Goal: Information Seeking & Learning: Learn about a topic

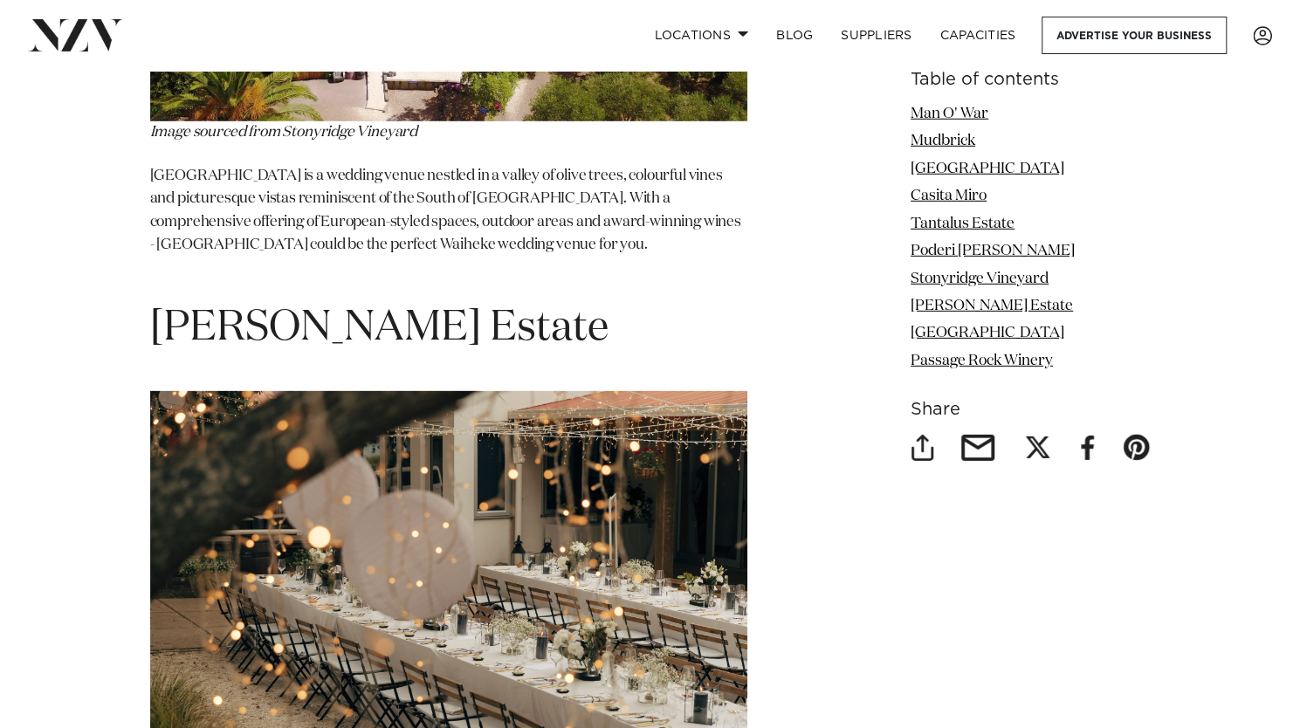
scroll to position [6900, 0]
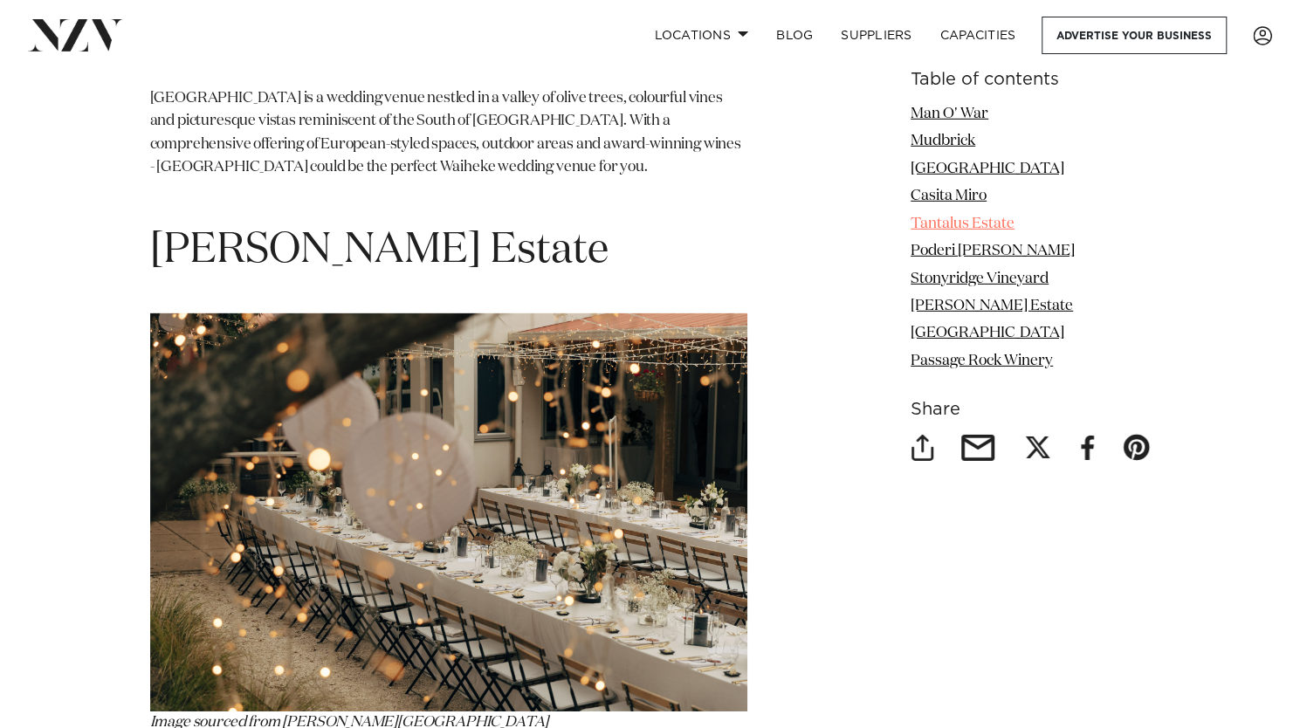
click at [957, 228] on link "Tantalus Estate" at bounding box center [963, 224] width 104 height 15
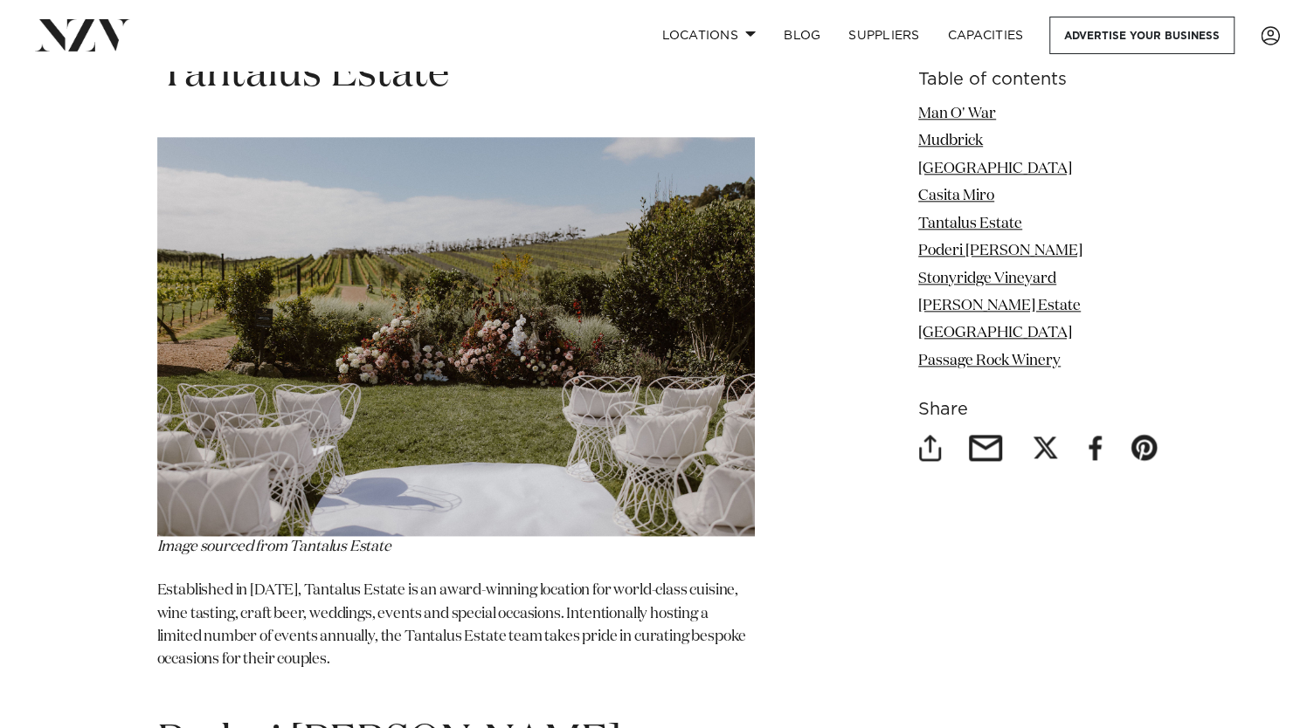
scroll to position [5125, 0]
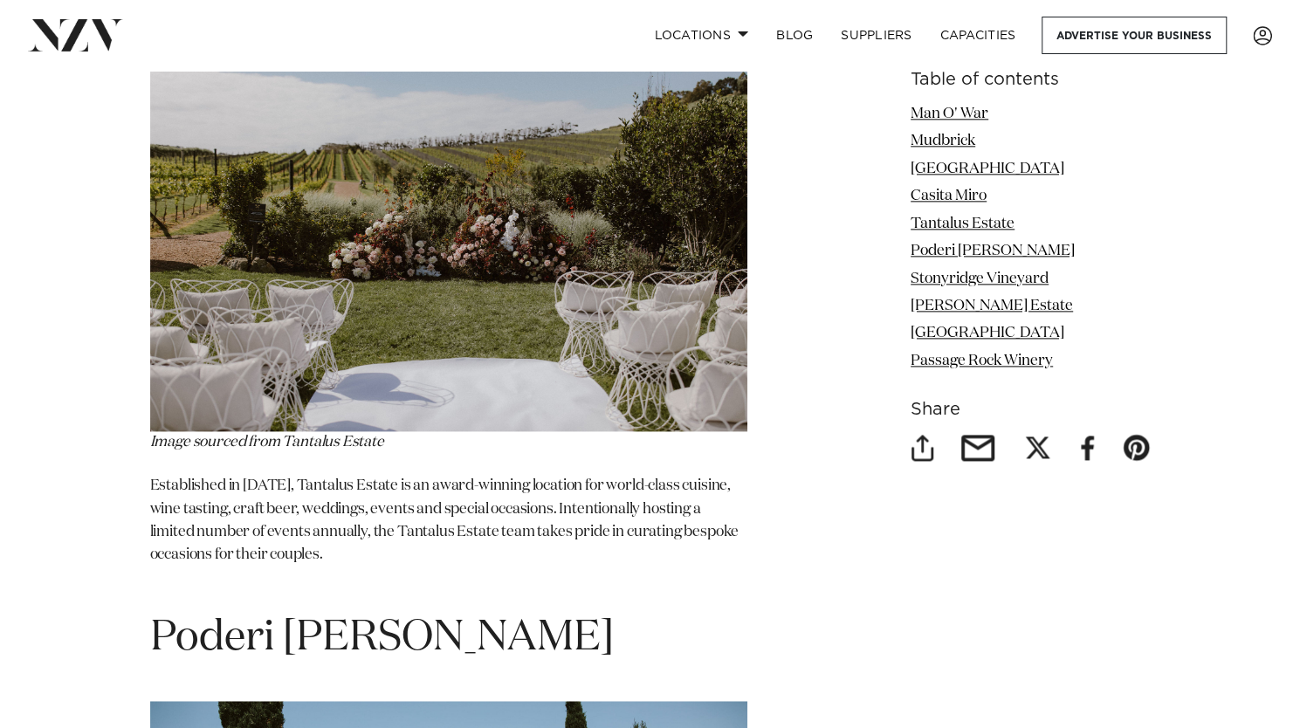
click at [475, 345] on img at bounding box center [448, 231] width 597 height 399
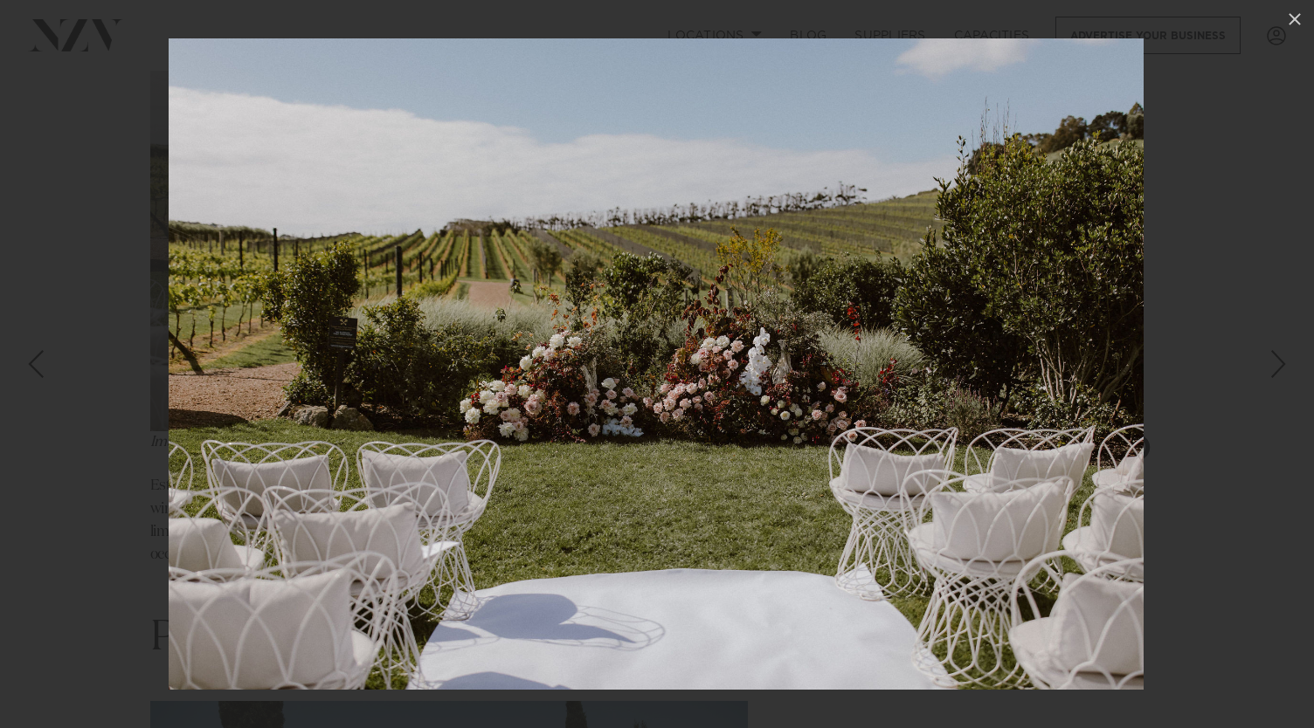
click at [1223, 193] on div at bounding box center [657, 364] width 1314 height 728
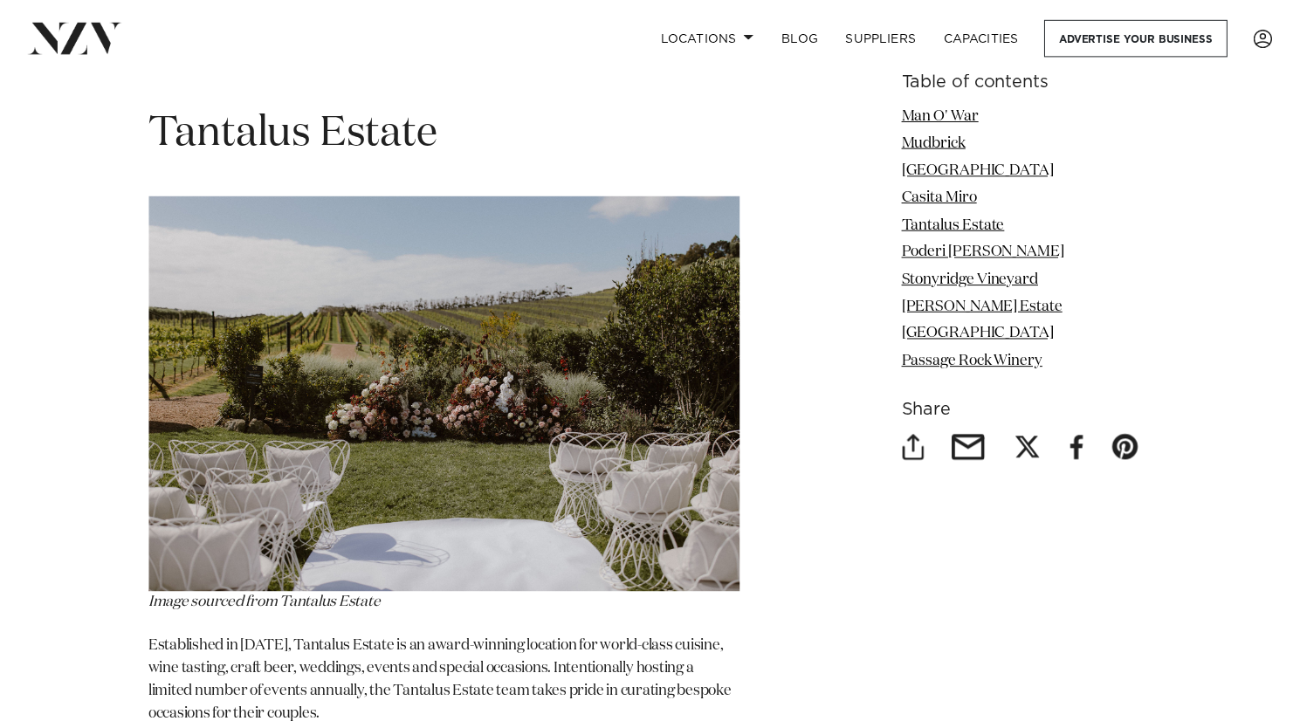
scroll to position [4950, 0]
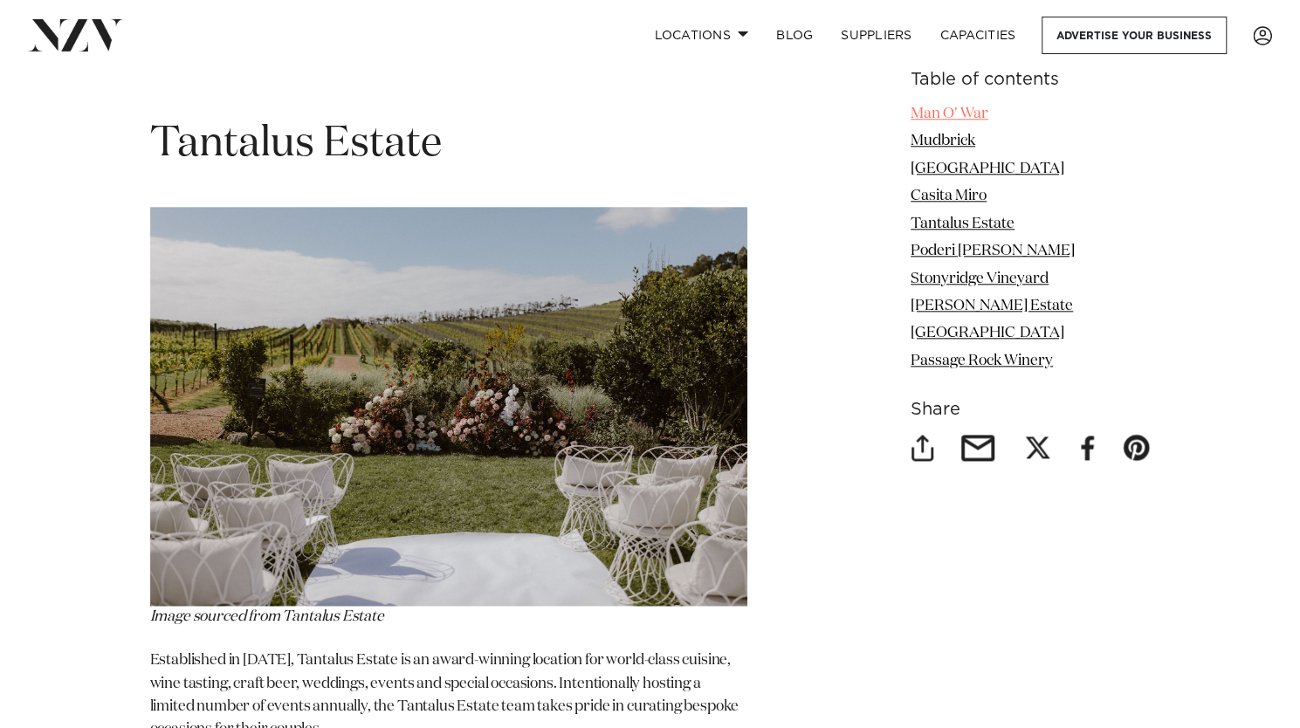
click at [924, 119] on link "Man O' War" at bounding box center [950, 114] width 78 height 15
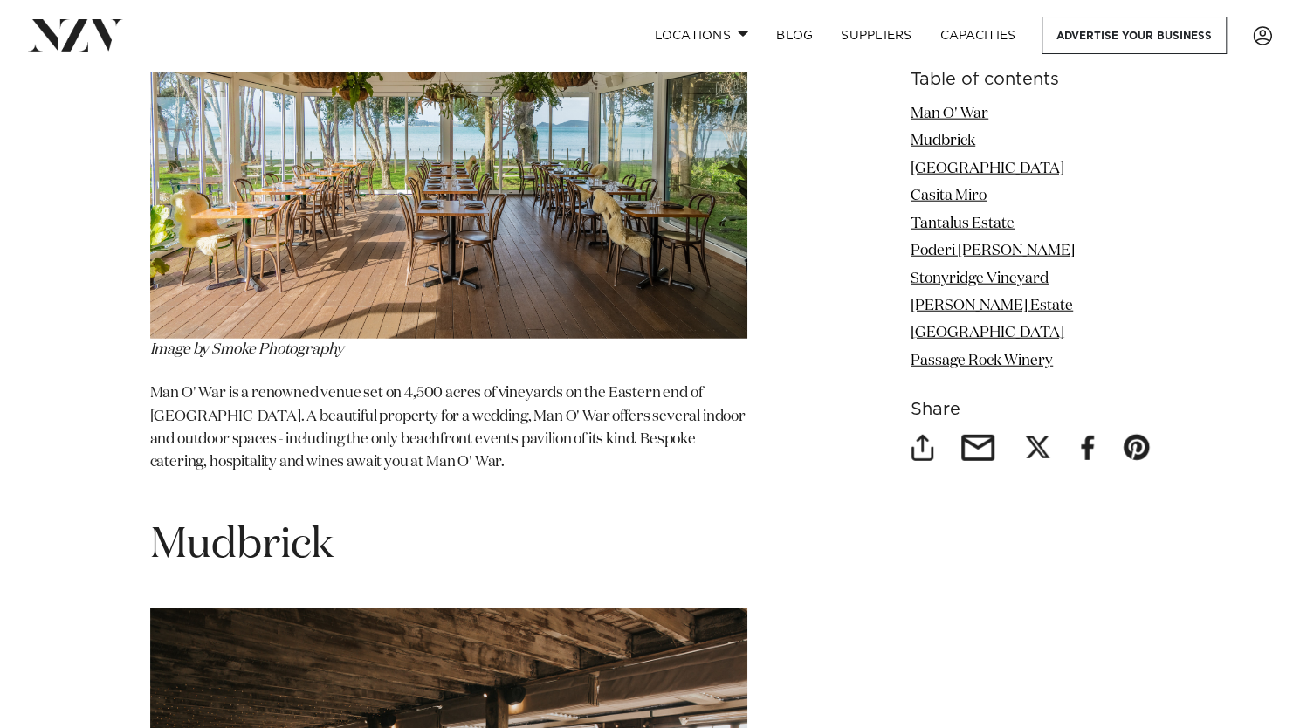
scroll to position [2581, 0]
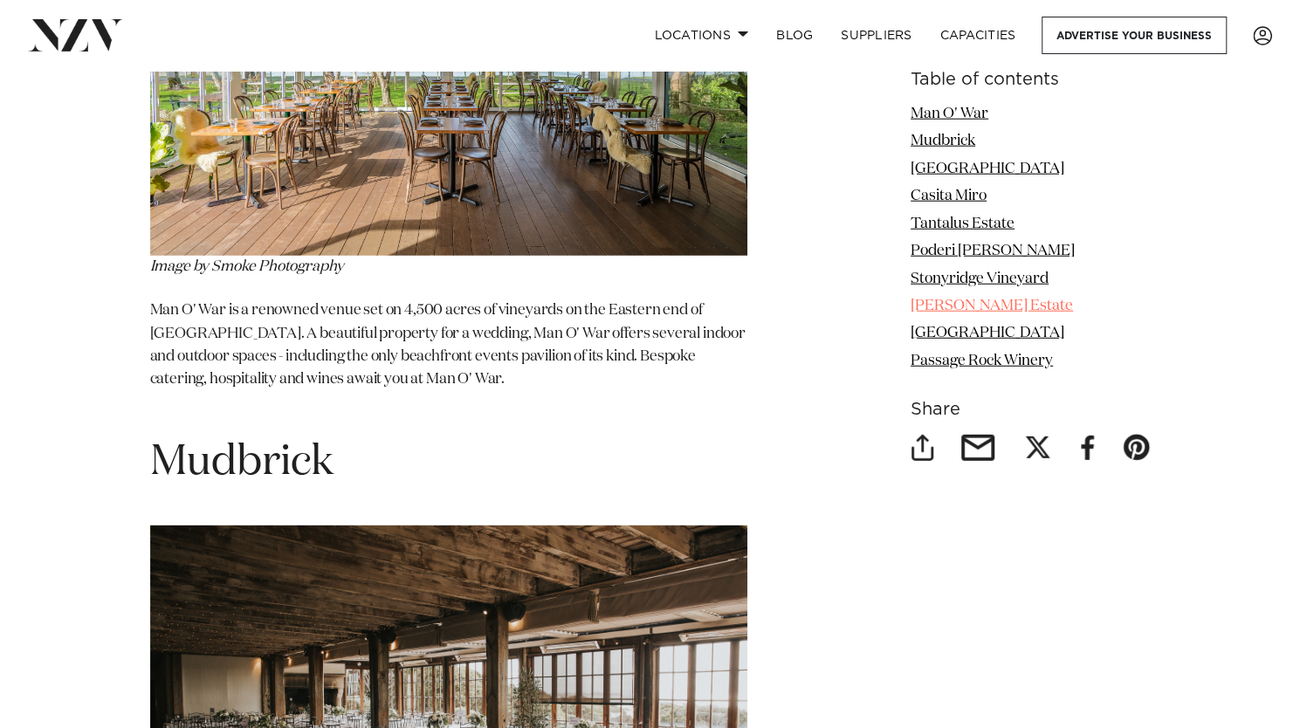
click at [928, 306] on link "[PERSON_NAME] Estate" at bounding box center [992, 306] width 162 height 15
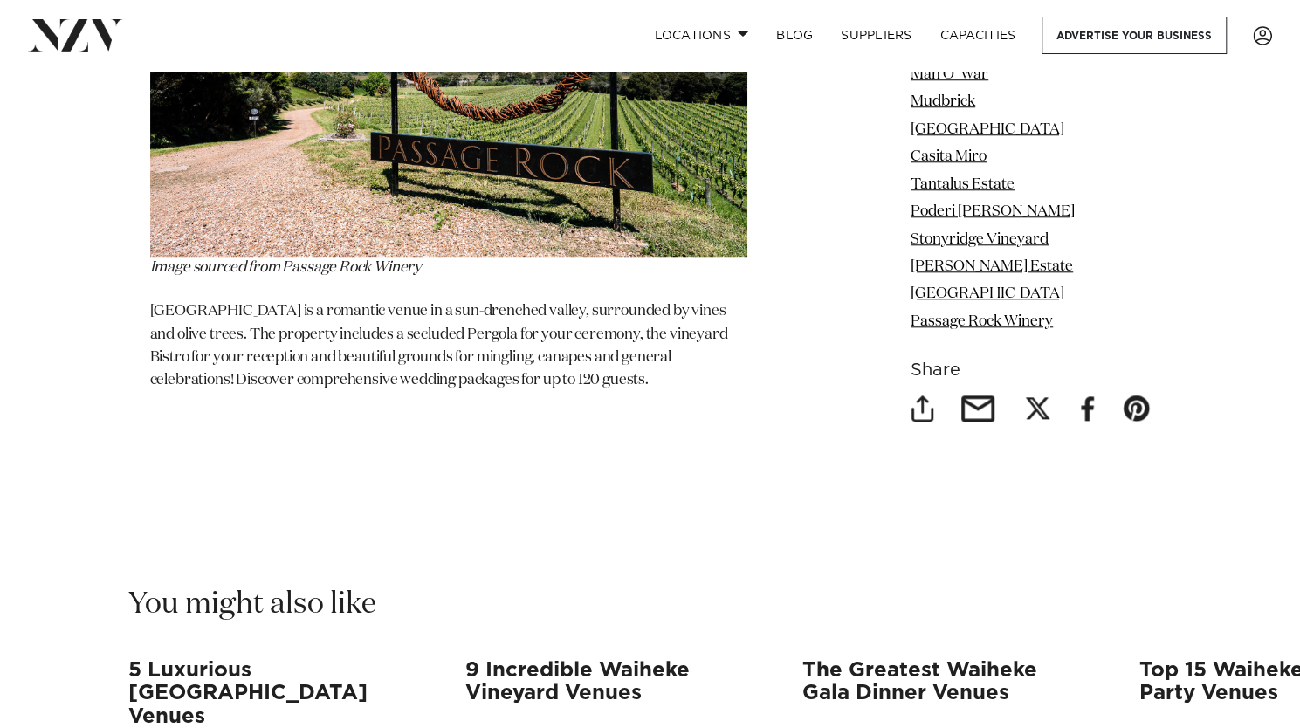
scroll to position [8578, 0]
